Goal: Information Seeking & Learning: Learn about a topic

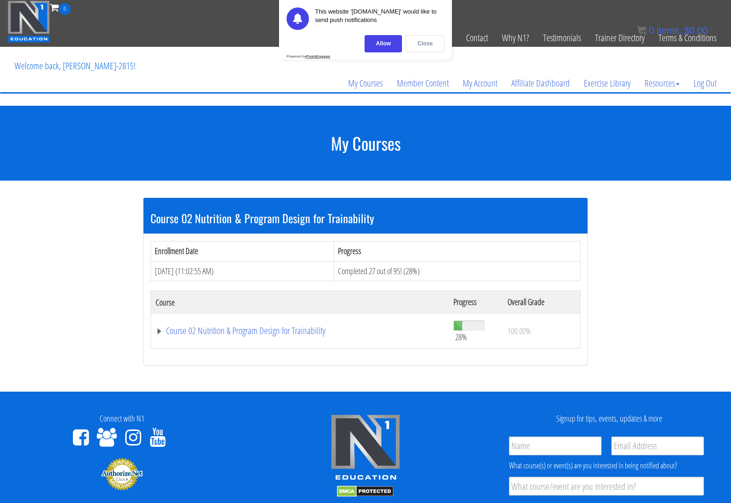
click at [425, 43] on div "Close" at bounding box center [425, 43] width 39 height 17
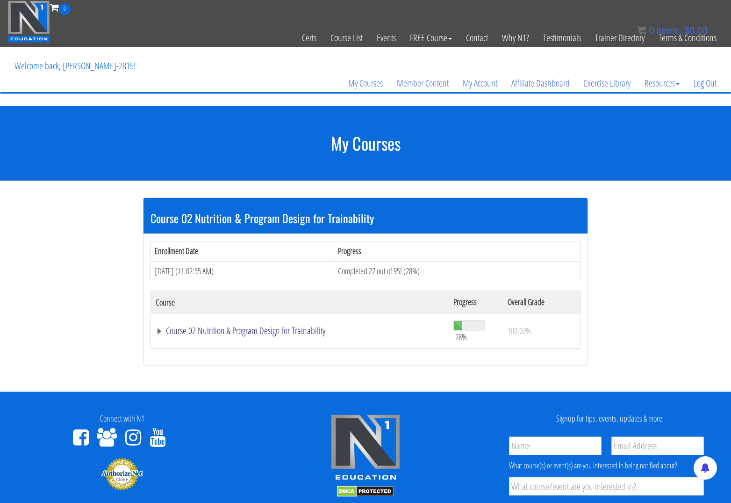
click at [254, 330] on link "Course 02 Nutrition & Program Design for Trainability" at bounding box center [300, 330] width 288 height 9
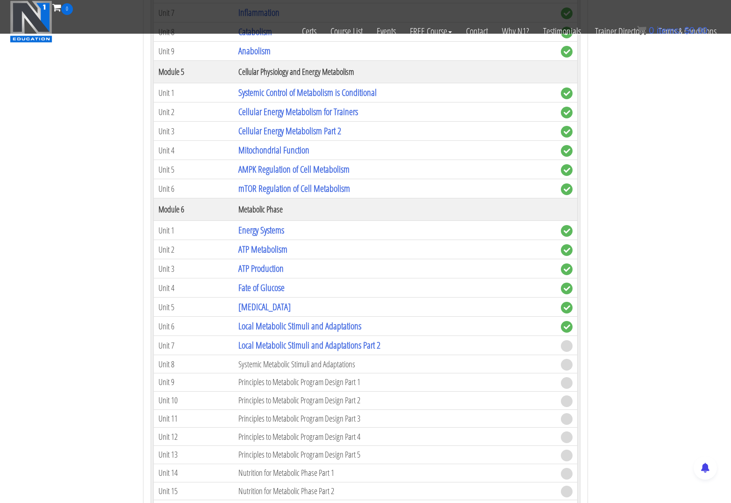
scroll to position [806, 0]
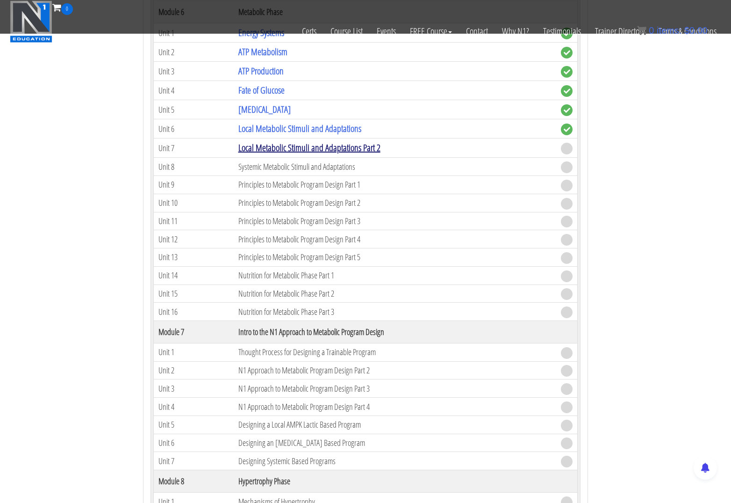
click at [288, 148] on link "Local Metabolic Stimuli and Adaptations Part 2" at bounding box center [309, 147] width 142 height 13
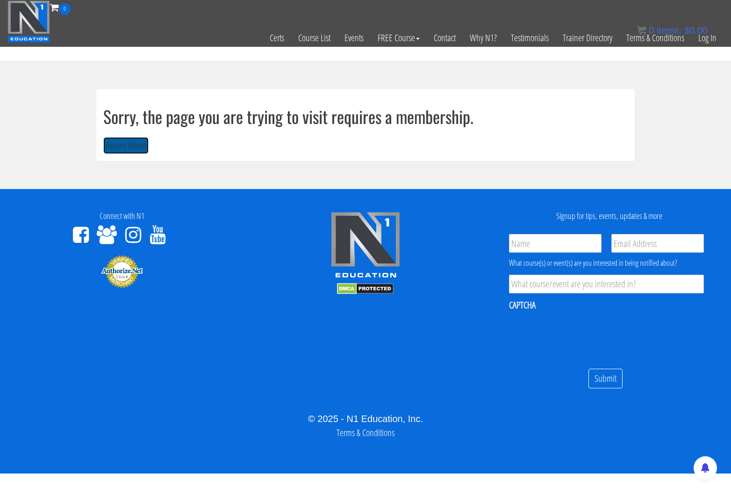
click at [139, 144] on button "Return Home" at bounding box center [125, 145] width 45 height 17
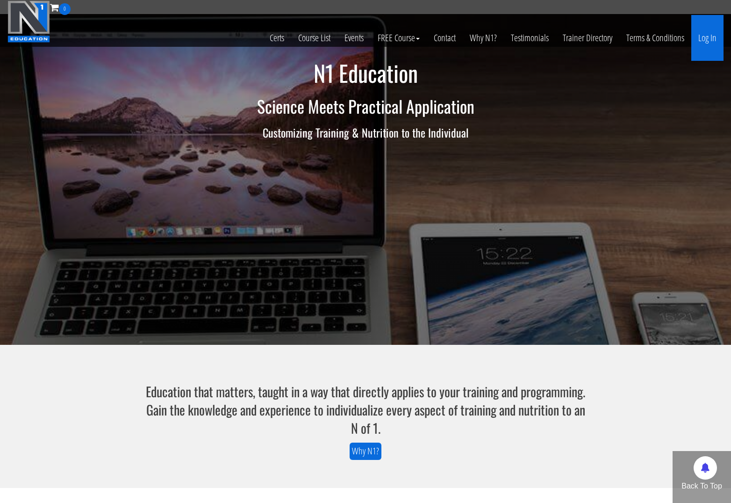
click at [708, 32] on link "Log In" at bounding box center [708, 38] width 32 height 46
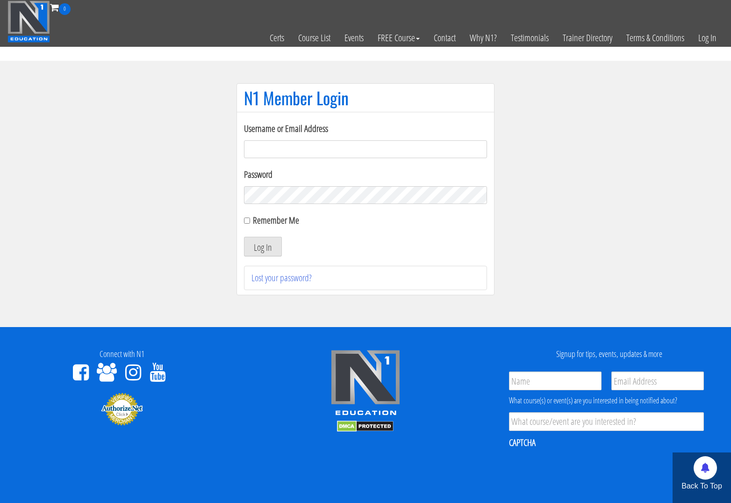
type input "kortney.[PERSON_NAME]-2815"
click at [274, 235] on form "Username or Email Address kortney.riedy-2815 Password Remember Me Log In" at bounding box center [365, 189] width 243 height 135
click at [271, 245] on button "Log In" at bounding box center [263, 247] width 38 height 20
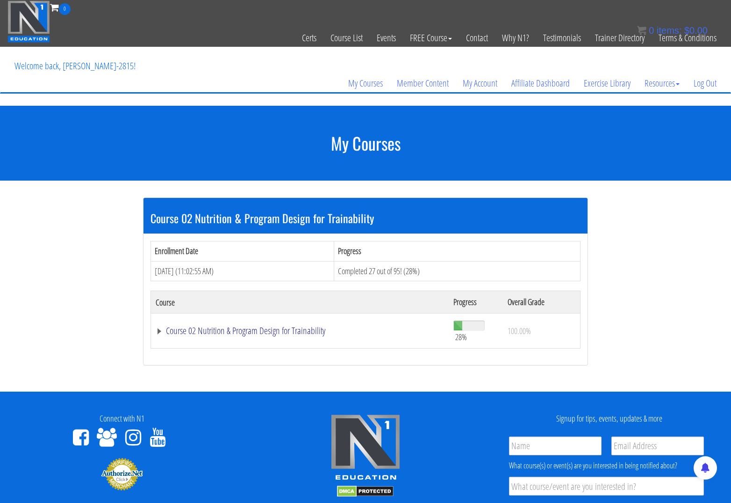
click at [277, 333] on link "Course 02 Nutrition & Program Design for Trainability" at bounding box center [300, 330] width 288 height 9
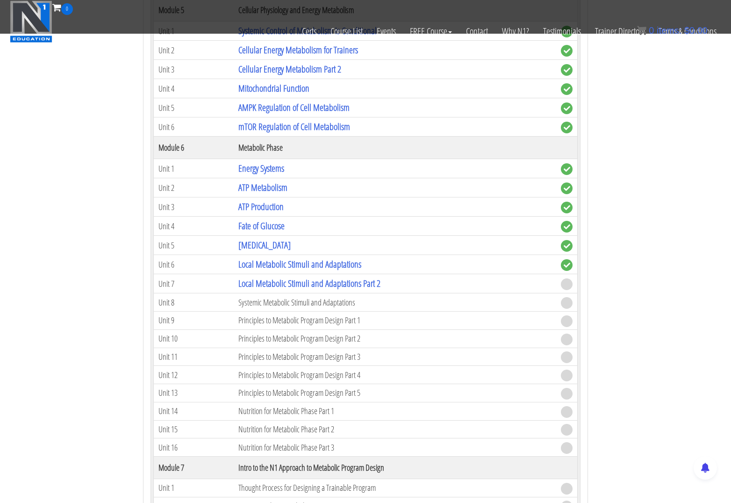
scroll to position [829, 0]
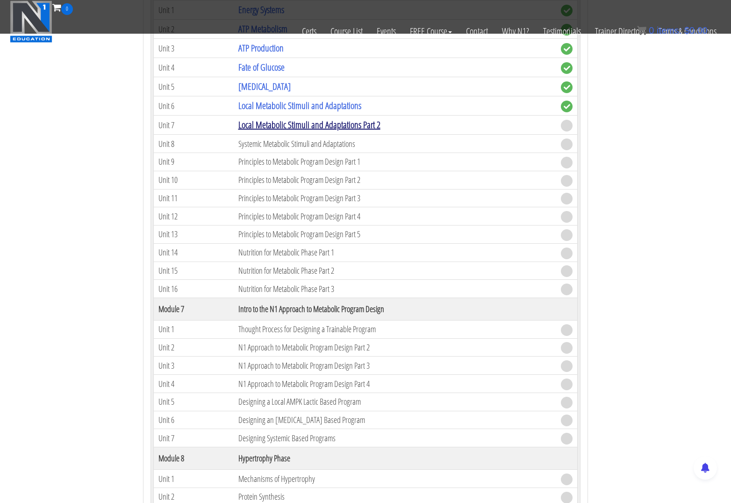
click at [297, 127] on link "Local Metabolic Stimuli and Adaptations Part 2" at bounding box center [309, 124] width 142 height 13
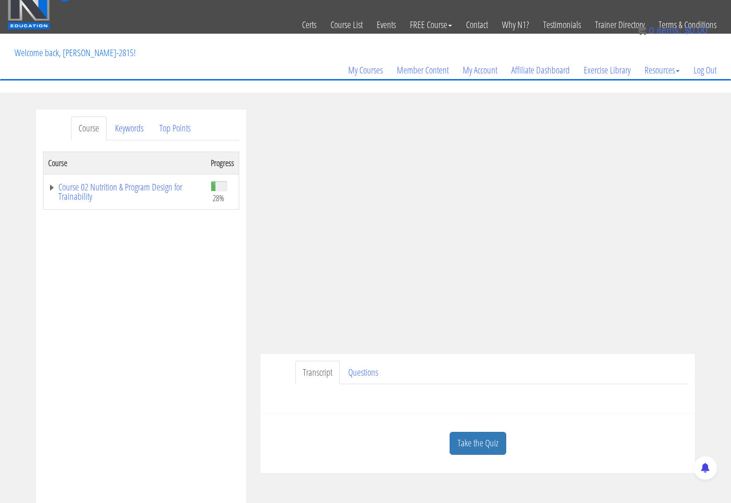
scroll to position [14, 0]
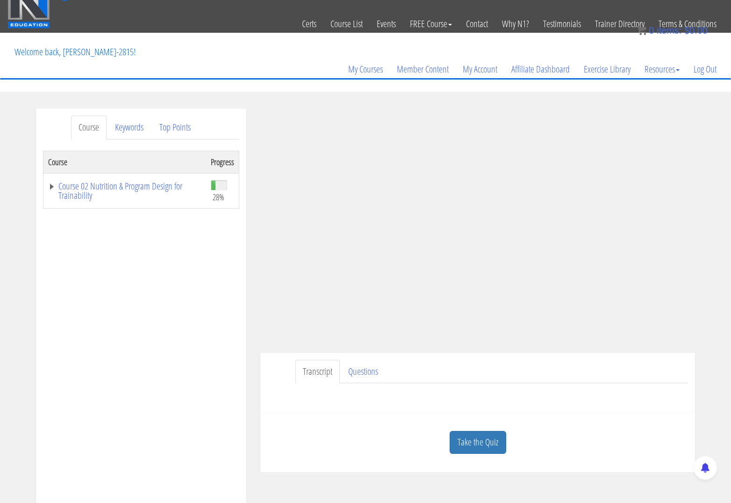
click at [466, 444] on link "Take the Quiz" at bounding box center [478, 442] width 57 height 23
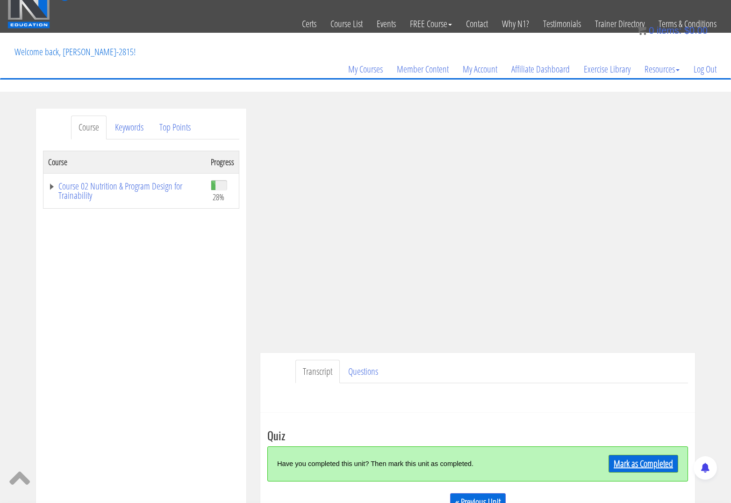
click at [631, 464] on link "Mark as Completed" at bounding box center [644, 463] width 70 height 18
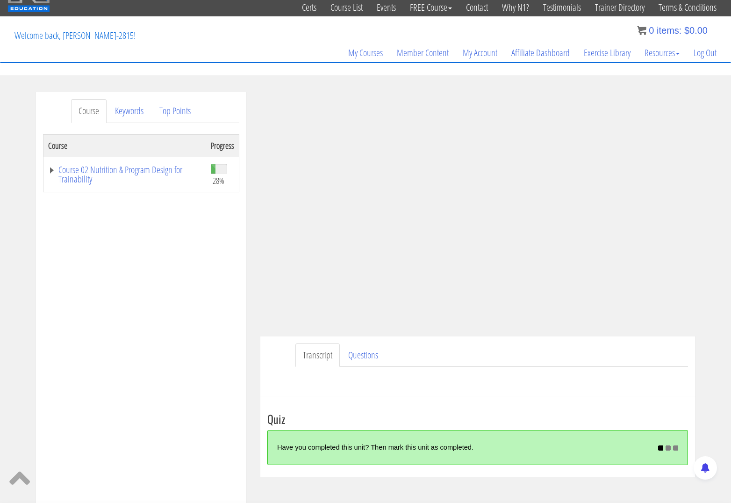
scroll to position [37, 0]
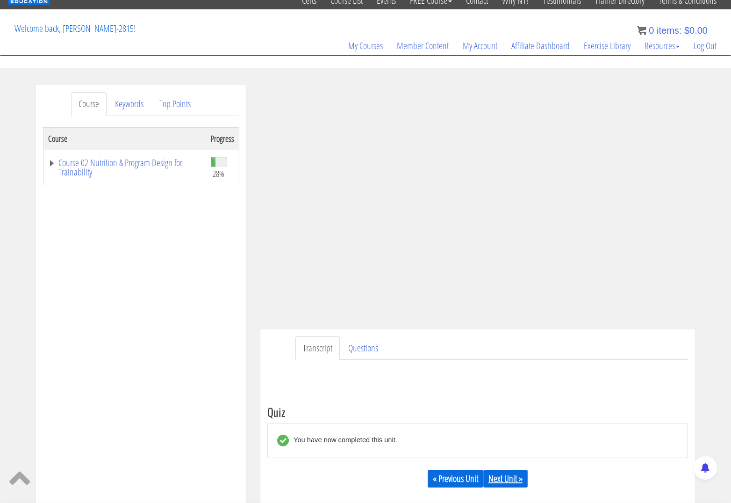
click at [493, 479] on link "Next Unit »" at bounding box center [505, 478] width 44 height 18
